Goal: Task Accomplishment & Management: Manage account settings

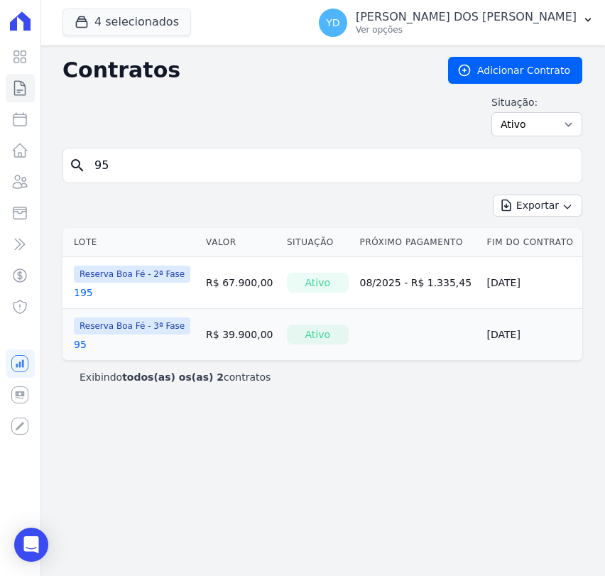
click at [160, 172] on input "95" at bounding box center [331, 165] width 490 height 28
type input "82"
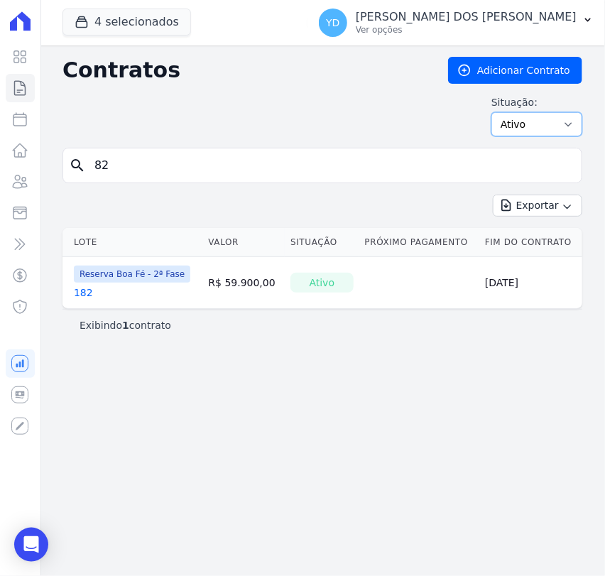
drag, startPoint x: 593, startPoint y: 149, endPoint x: 564, endPoint y: 129, distance: 34.6
click at [564, 129] on select "Ativo Todos Pausado Distratado Rascunho Expirado Encerrado" at bounding box center [536, 124] width 91 height 24
select select "all"
click at [497, 112] on select "Ativo Todos Pausado Distratado Rascunho Expirado Encerrado" at bounding box center [536, 124] width 91 height 24
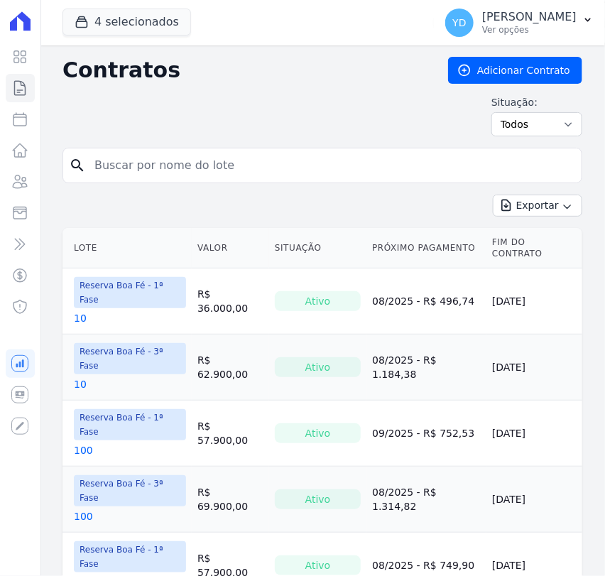
click at [219, 169] on input "search" at bounding box center [331, 165] width 490 height 28
type input "82"
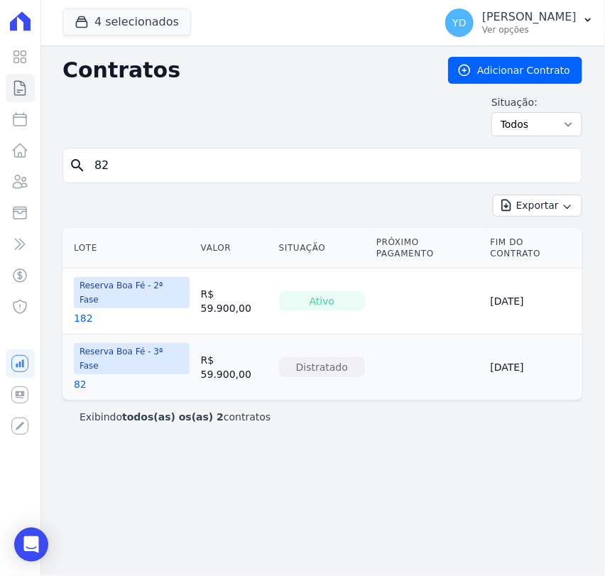
click at [82, 377] on link "82" at bounding box center [80, 384] width 13 height 14
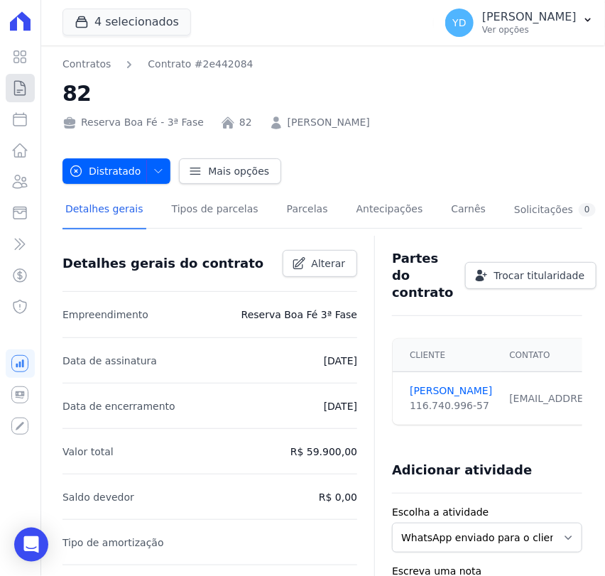
click at [29, 96] on link "Contratos" at bounding box center [20, 88] width 29 height 28
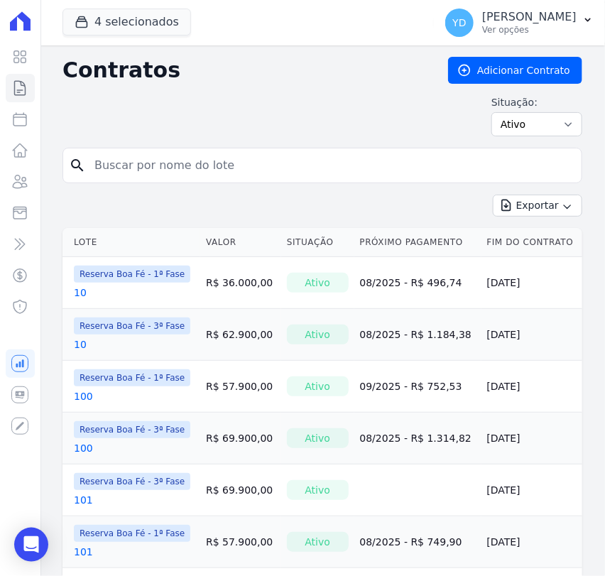
click at [145, 151] on input "search" at bounding box center [331, 165] width 490 height 28
type input "133"
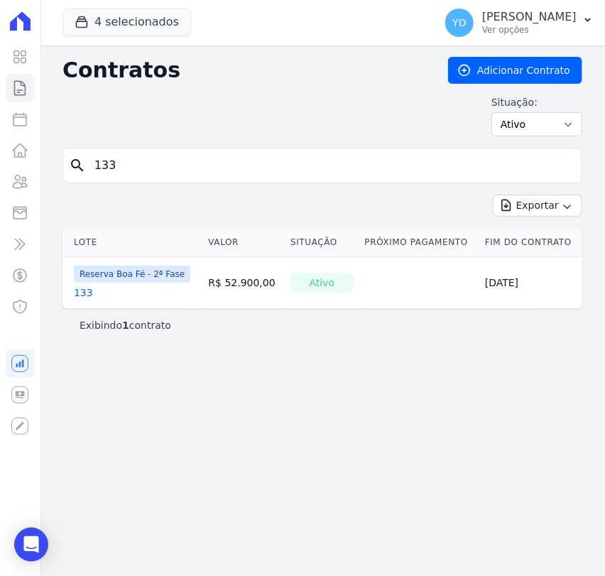
click at [79, 291] on link "133" at bounding box center [83, 292] width 19 height 14
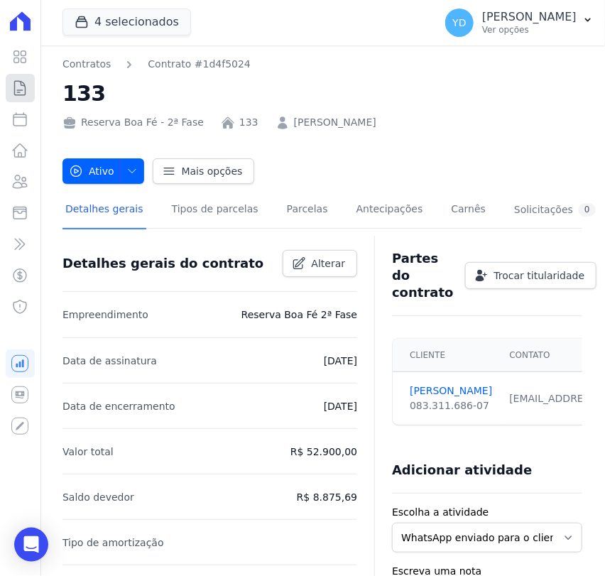
click at [27, 91] on icon at bounding box center [19, 87] width 17 height 17
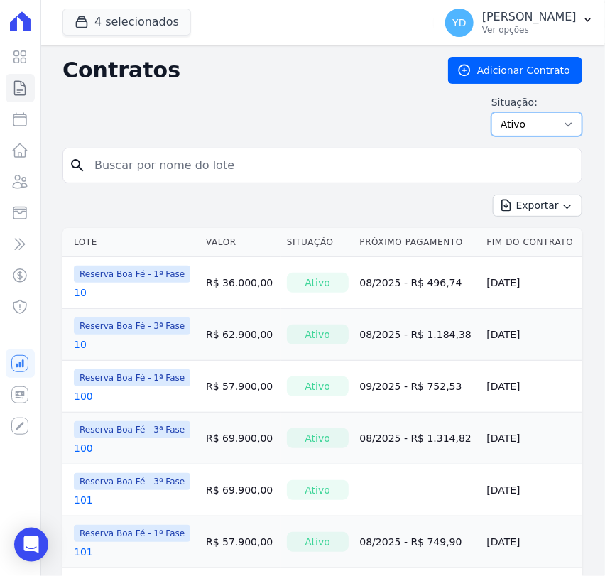
click at [553, 125] on select "Ativo Todos Pausado Distratado Rascunho Expirado Encerrado" at bounding box center [536, 124] width 91 height 24
select select "all"
click at [491, 112] on select "Ativo Todos Pausado Distratado Rascunho Expirado Encerrado" at bounding box center [536, 124] width 91 height 24
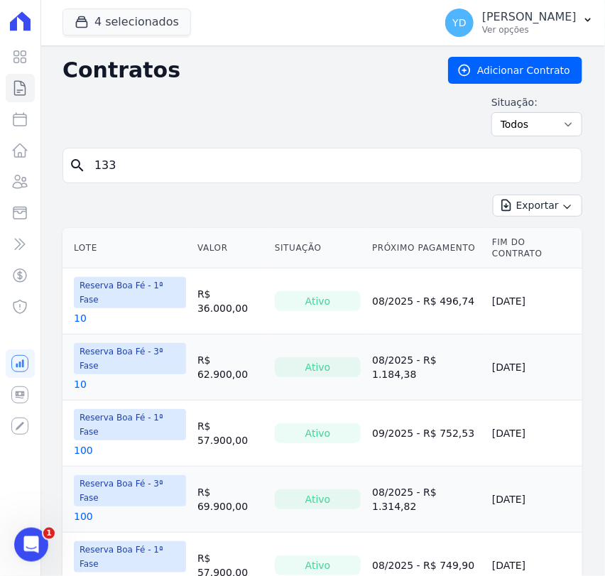
type input "133"
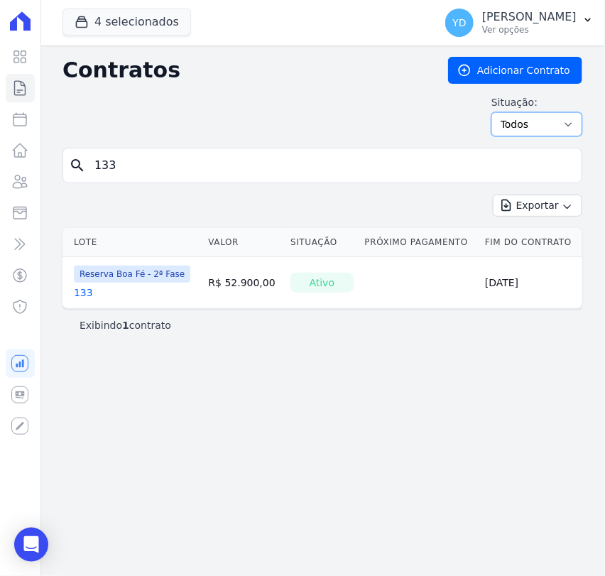
click at [563, 135] on select "Ativo Todos Pausado Distratado Rascunho Expirado Encerrado" at bounding box center [536, 124] width 91 height 24
click at [497, 112] on select "Ativo Todos Pausado Distratado Rascunho Expirado Encerrado" at bounding box center [536, 124] width 91 height 24
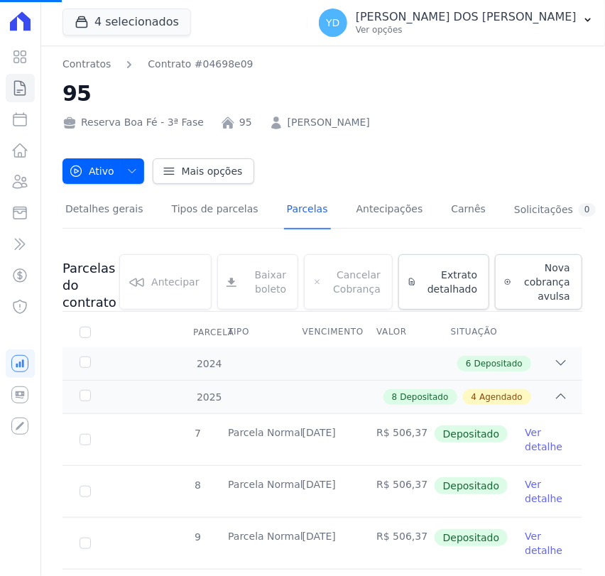
scroll to position [394, 0]
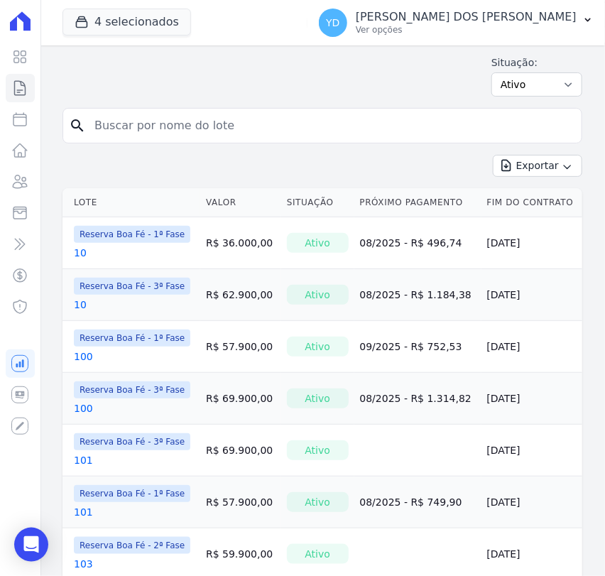
scroll to position [79, 0]
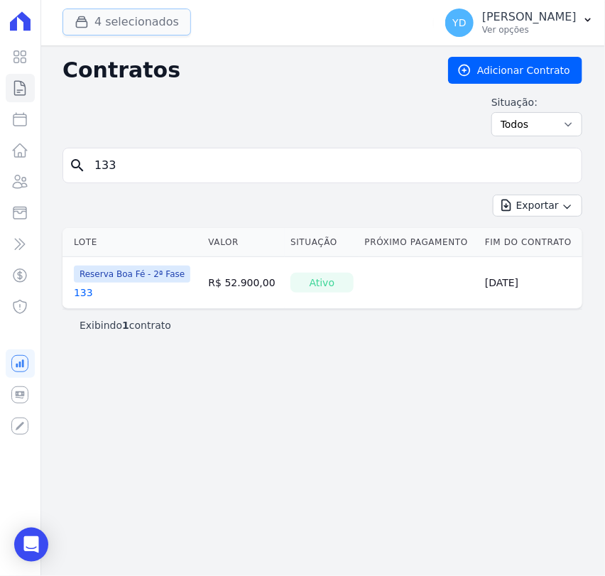
click at [175, 35] on button "4 selecionados" at bounding box center [126, 22] width 128 height 27
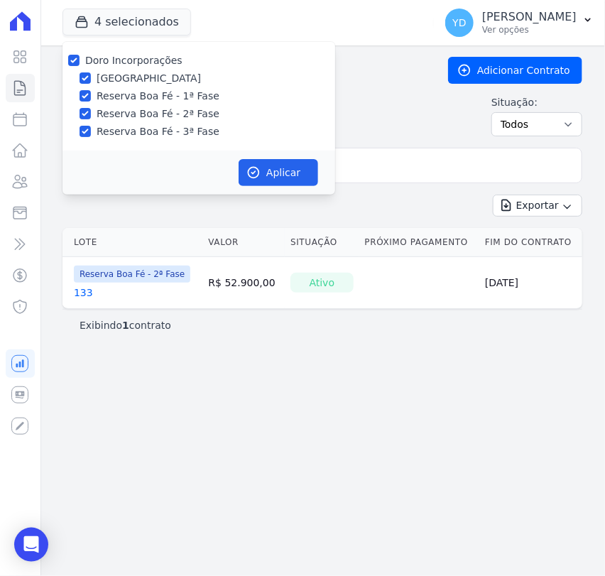
click at [153, 59] on label "Doro Incorporações" at bounding box center [133, 60] width 97 height 11
click at [79, 59] on input "Doro Incorporações" at bounding box center [73, 60] width 11 height 11
checkbox input "false"
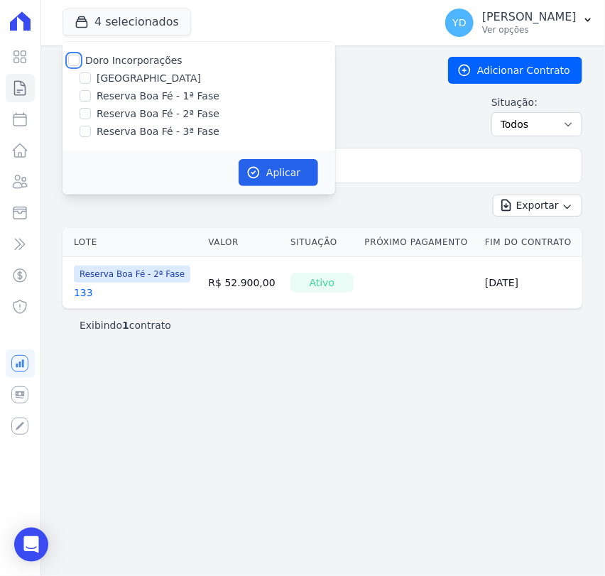
checkbox input "false"
click at [173, 94] on label "Reserva Boa Fé - 1ª Fase" at bounding box center [158, 96] width 123 height 15
click at [91, 94] on input "Reserva Boa Fé - 1ª Fase" at bounding box center [84, 95] width 11 height 11
checkbox input "true"
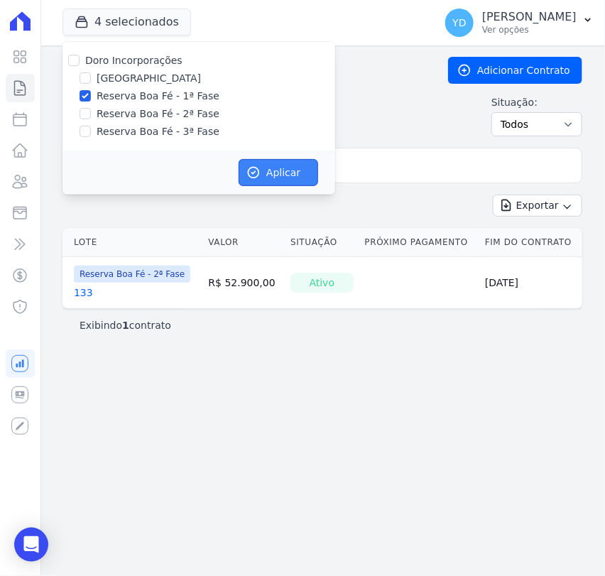
click at [260, 160] on button "Aplicar" at bounding box center [277, 172] width 79 height 27
click at [348, 175] on input "133" at bounding box center [331, 165] width 490 height 28
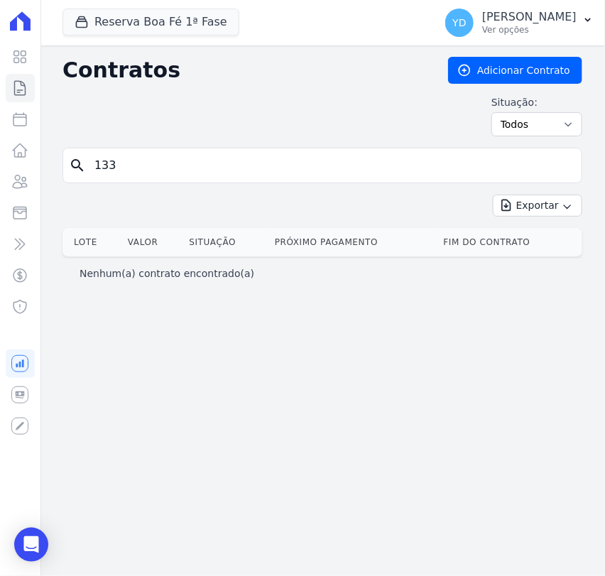
click at [348, 175] on input "133" at bounding box center [331, 165] width 490 height 28
type input "1"
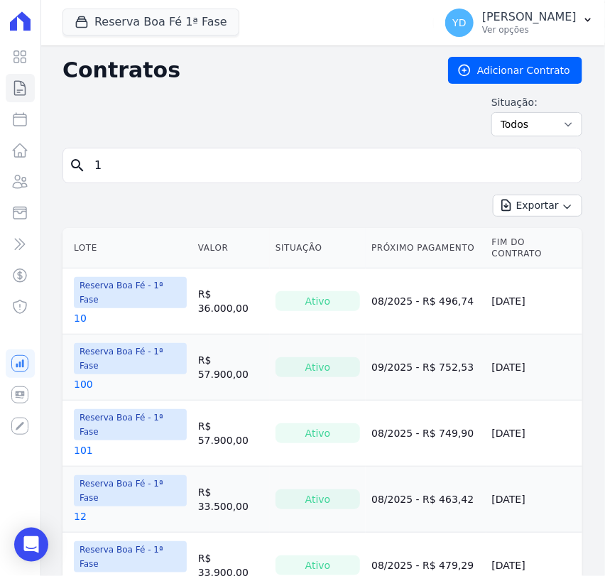
click at [140, 153] on input "1" at bounding box center [331, 165] width 490 height 28
type input "2"
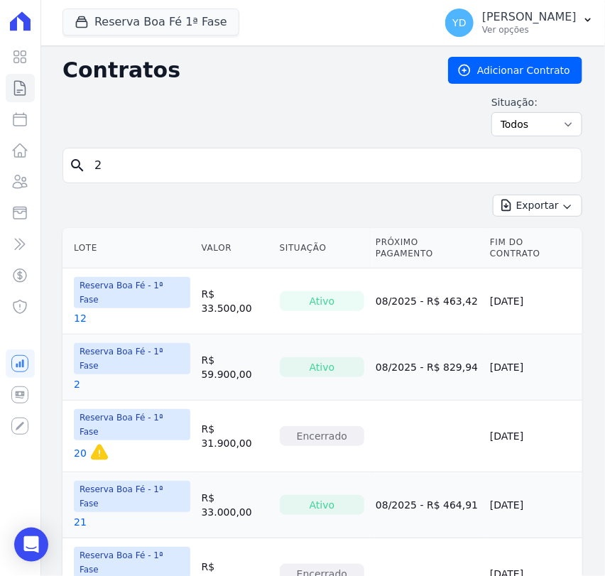
click at [172, 170] on input "2" at bounding box center [331, 165] width 490 height 28
type input "3"
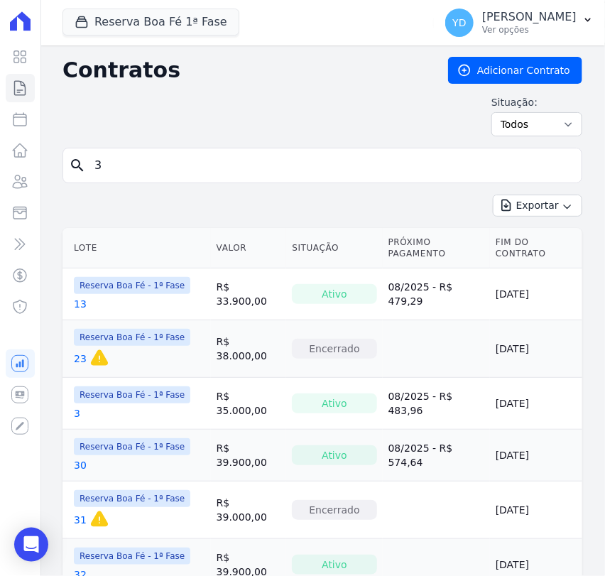
click at [117, 167] on input "3" at bounding box center [331, 165] width 490 height 28
type input "4"
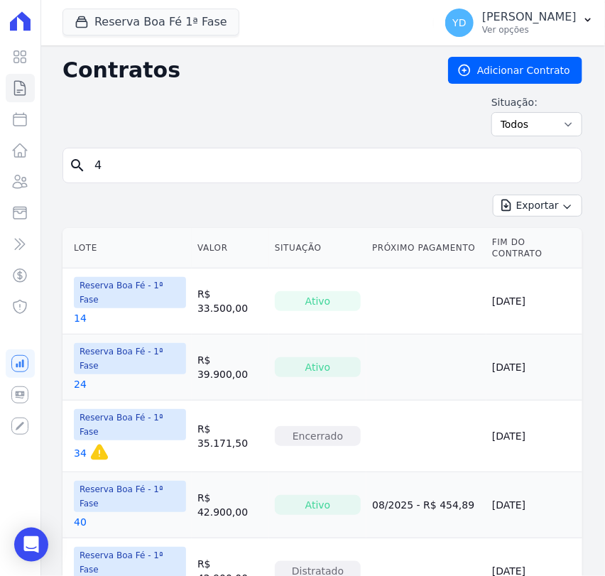
click at [210, 164] on input "4" at bounding box center [331, 165] width 490 height 28
type input "5"
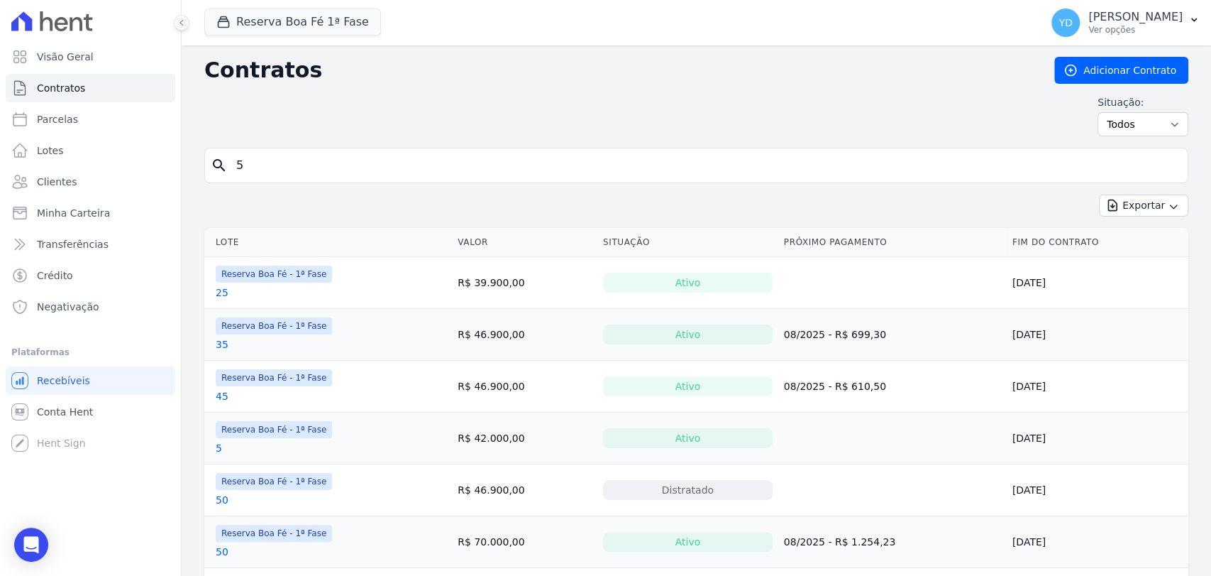
click at [346, 176] on input "5" at bounding box center [705, 165] width 954 height 28
type input "93"
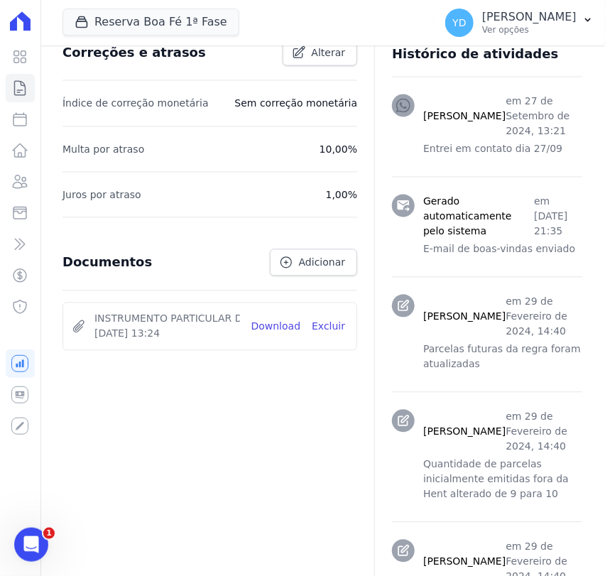
scroll to position [604, 0]
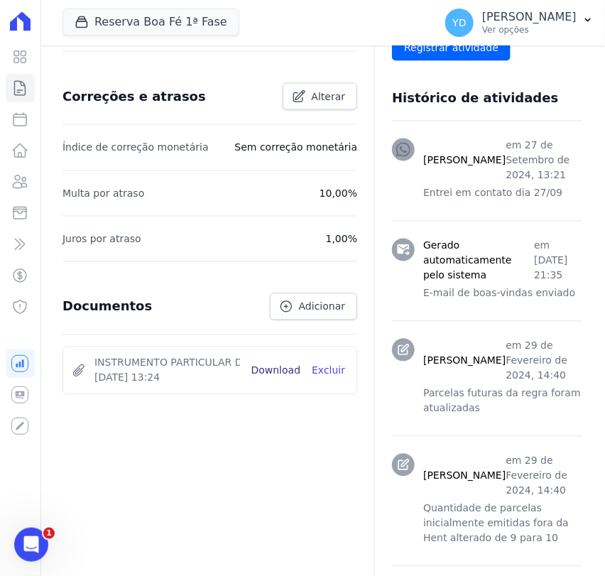
click at [274, 368] on link "Download" at bounding box center [276, 370] width 50 height 15
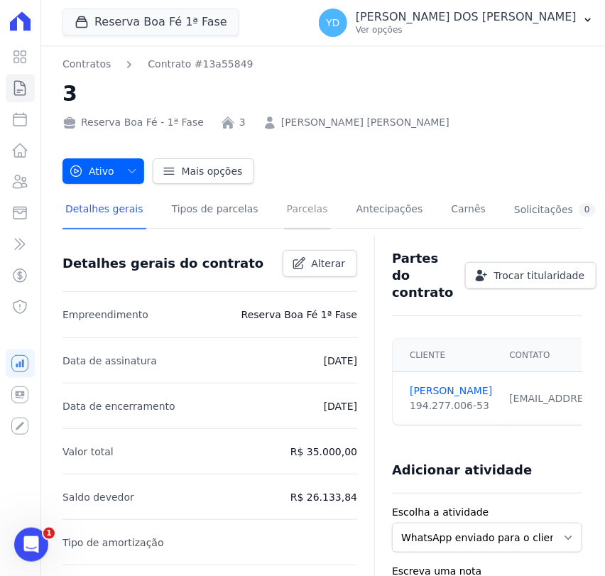
click at [301, 201] on link "Parcelas" at bounding box center [307, 211] width 47 height 38
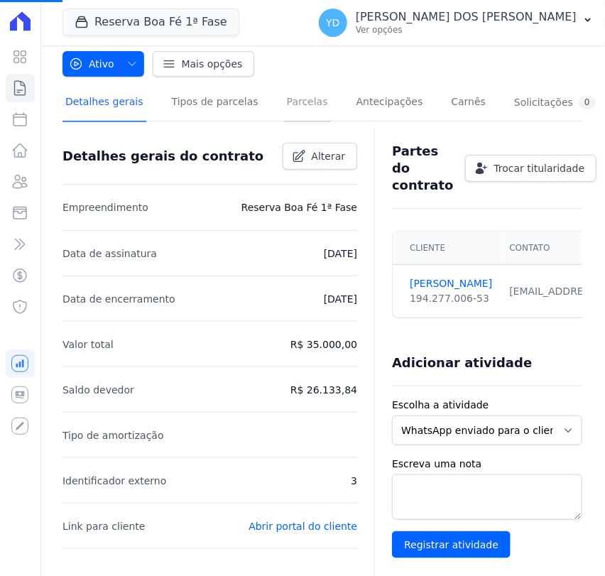
scroll to position [236, 0]
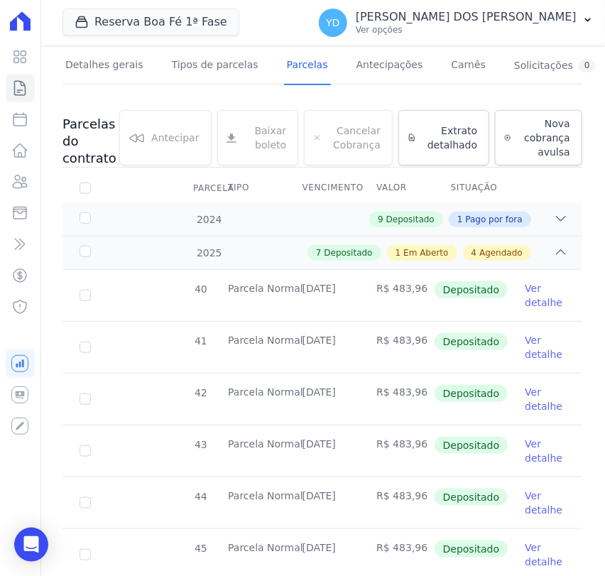
scroll to position [158, 0]
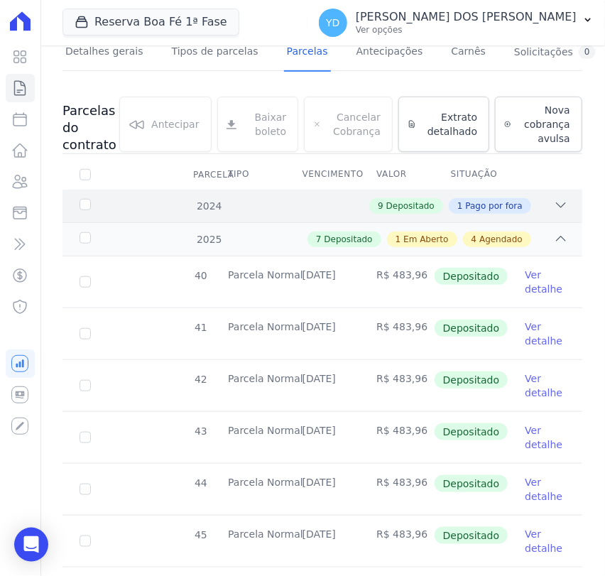
click at [269, 214] on div "2024 9 Depositado 1 Pago por fora" at bounding box center [321, 205] width 519 height 33
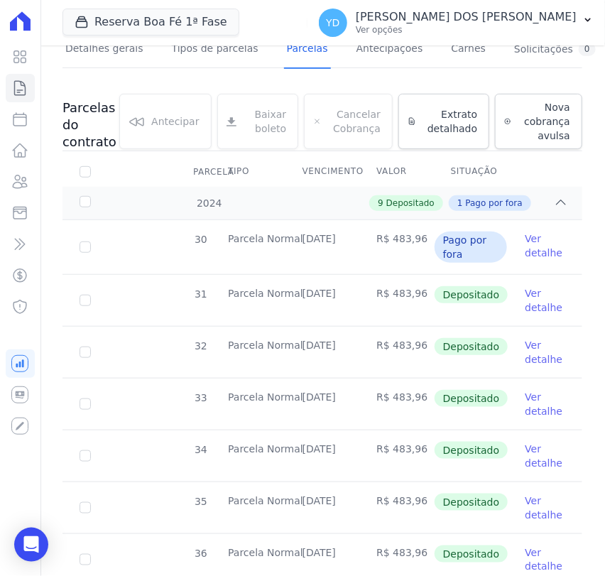
scroll to position [0, 0]
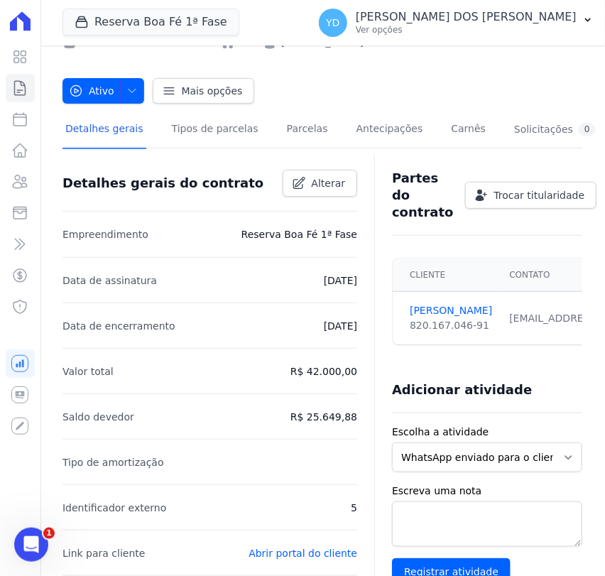
scroll to position [79, 0]
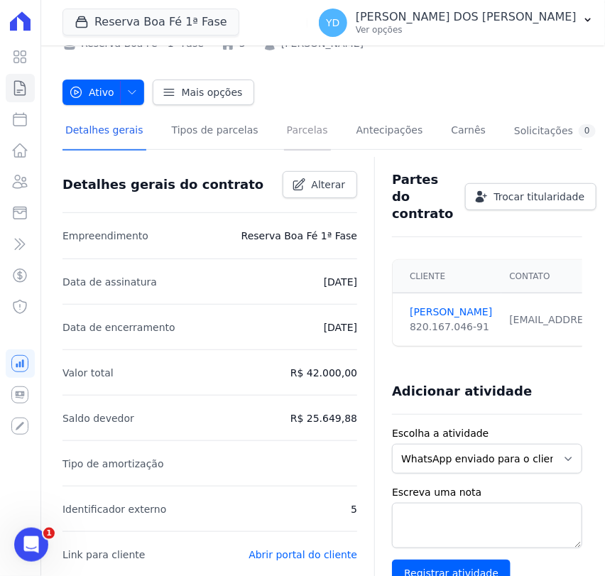
click at [284, 125] on link "Parcelas" at bounding box center [307, 132] width 47 height 38
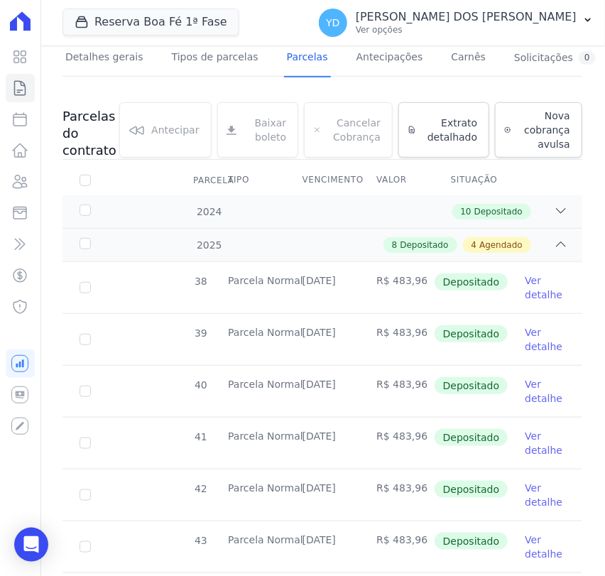
scroll to position [79, 0]
